Goal: Transaction & Acquisition: Purchase product/service

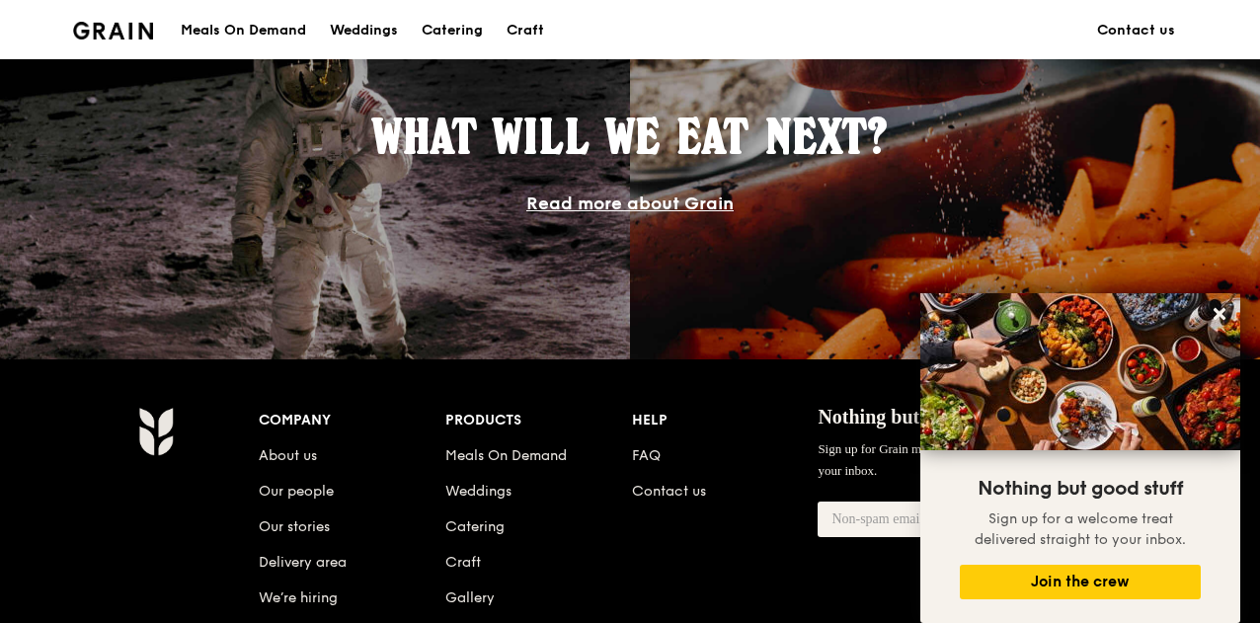
scroll to position [1778, 0]
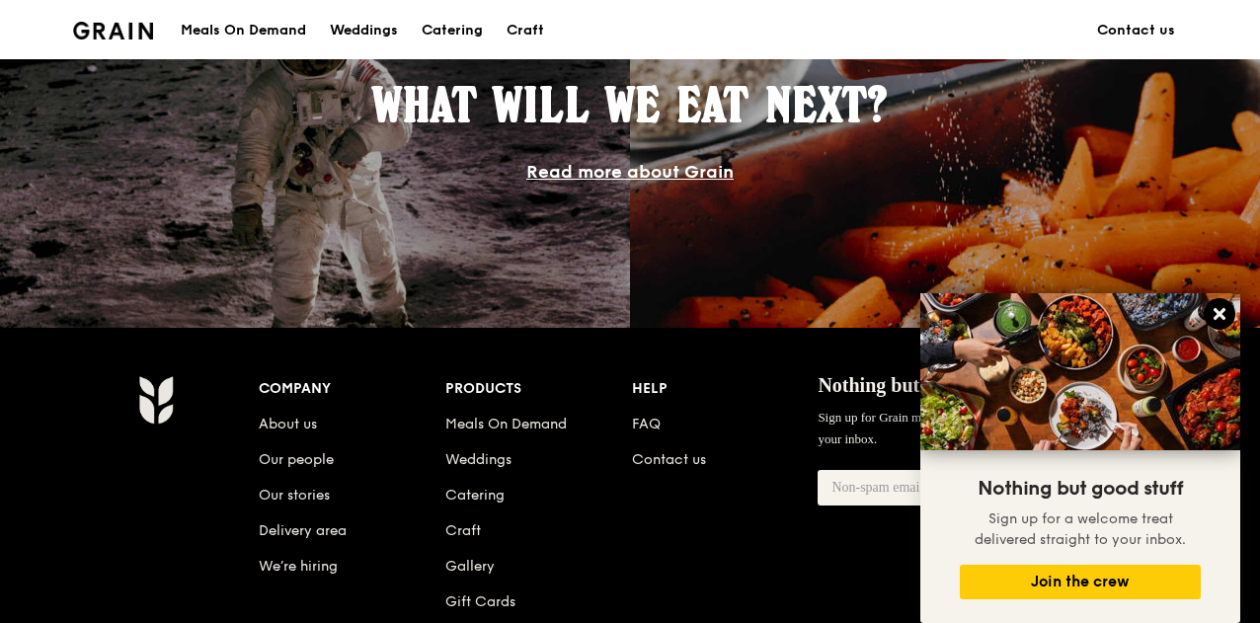
click at [1223, 313] on icon at bounding box center [1220, 314] width 12 height 12
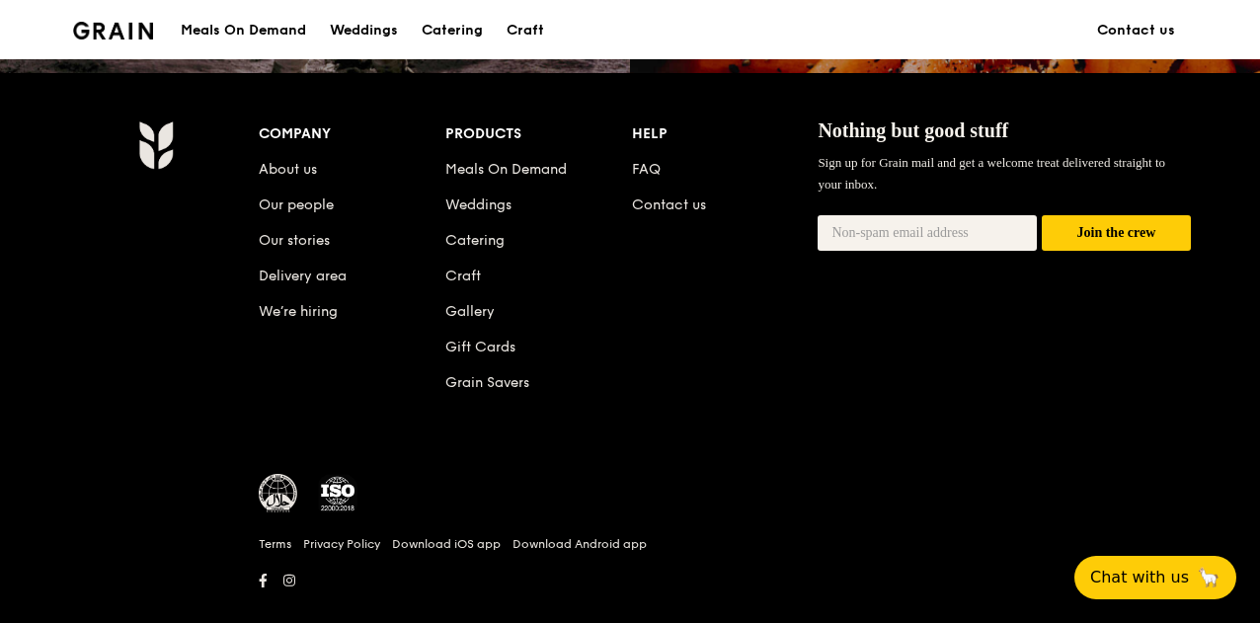
scroll to position [2066, 0]
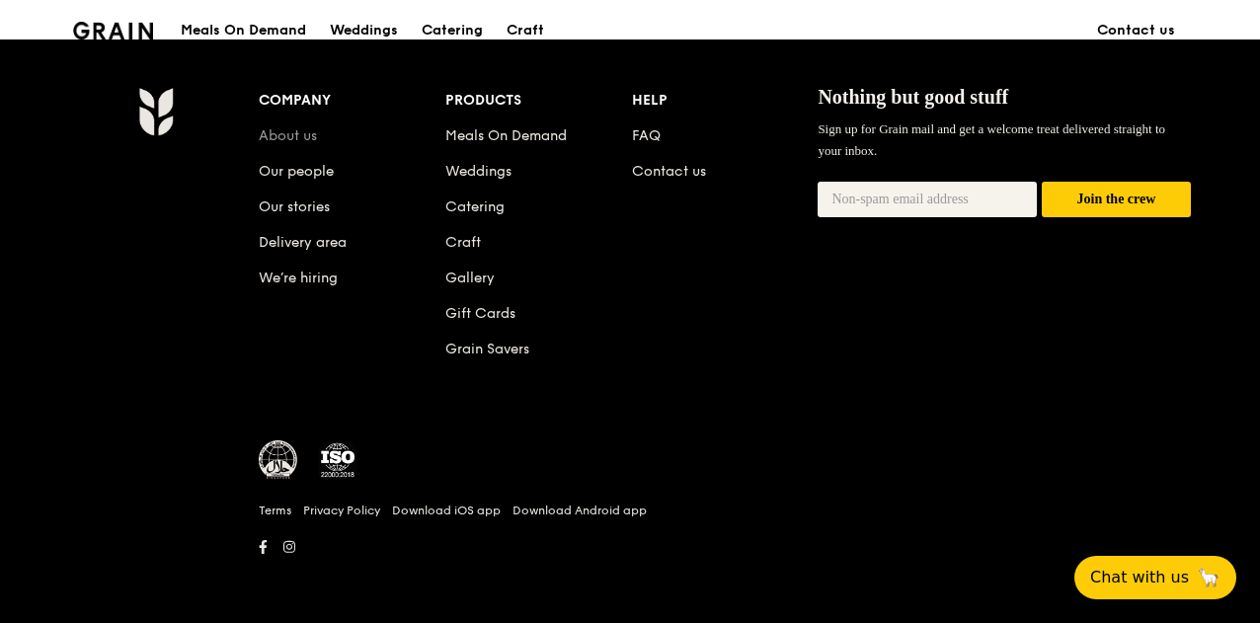
click at [294, 137] on link "About us" at bounding box center [288, 135] width 58 height 17
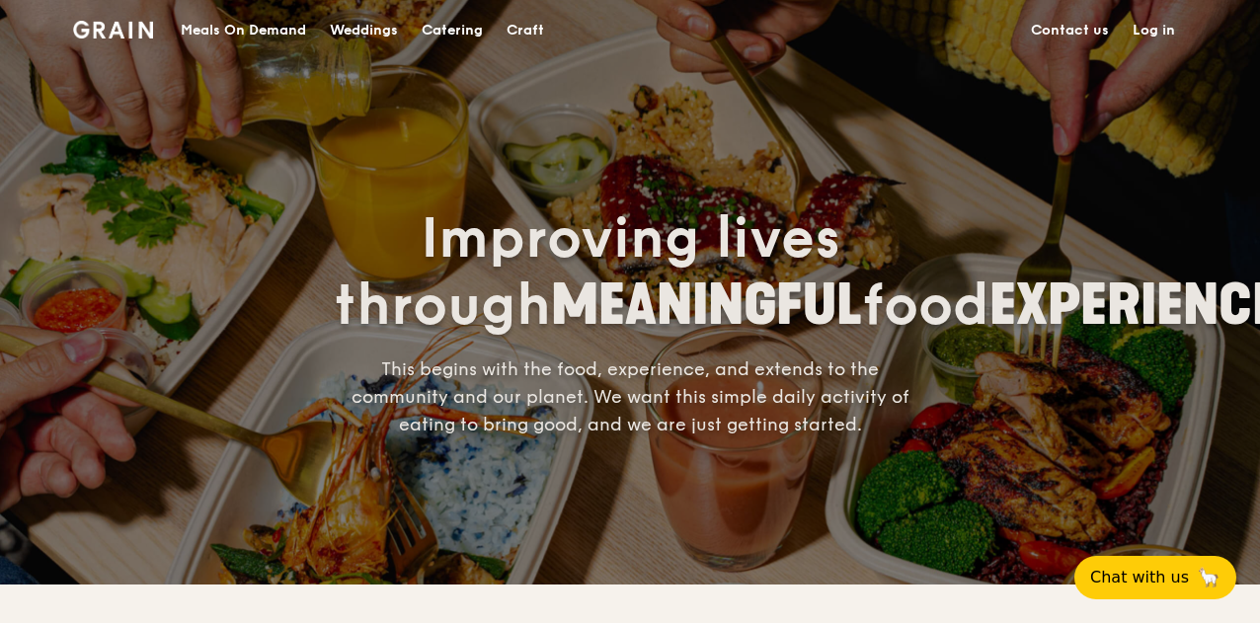
click at [273, 32] on div "Meals On Demand" at bounding box center [243, 30] width 125 height 59
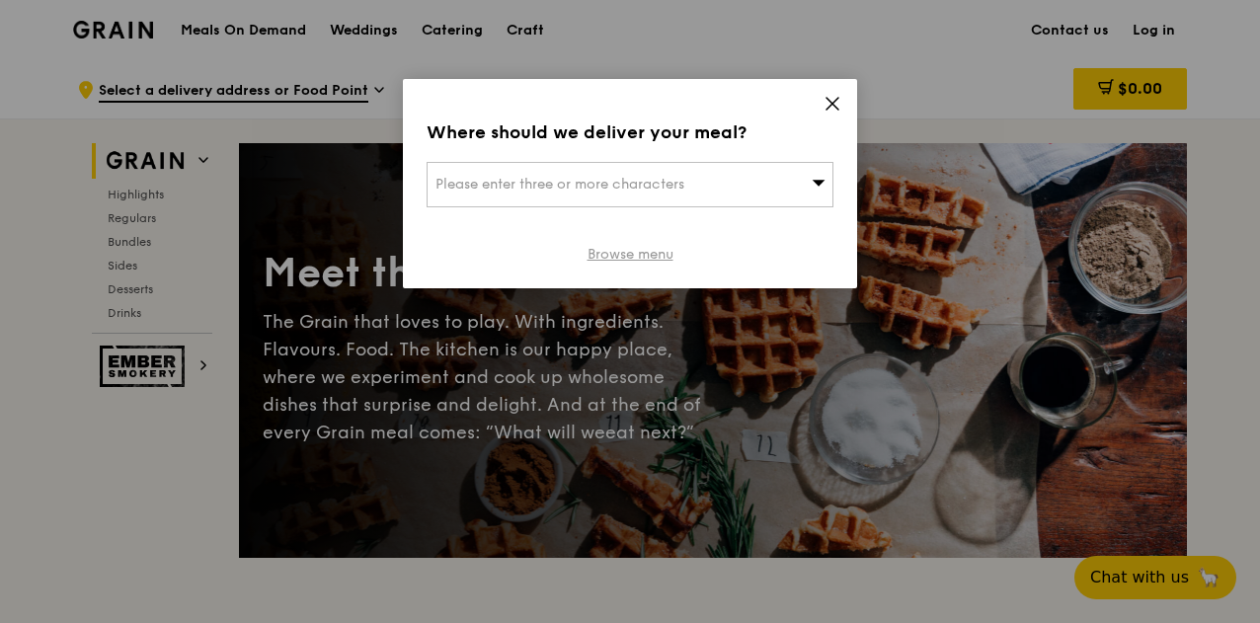
click at [639, 251] on link "Browse menu" at bounding box center [631, 255] width 86 height 20
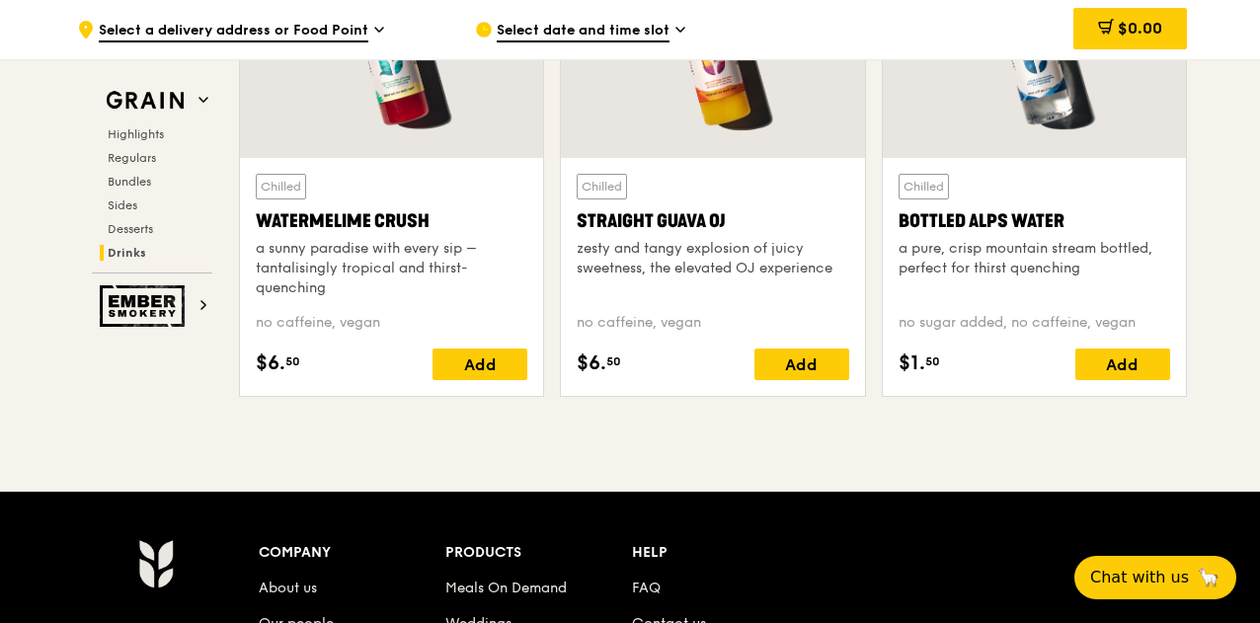
scroll to position [8396, 0]
